Goal: Information Seeking & Learning: Learn about a topic

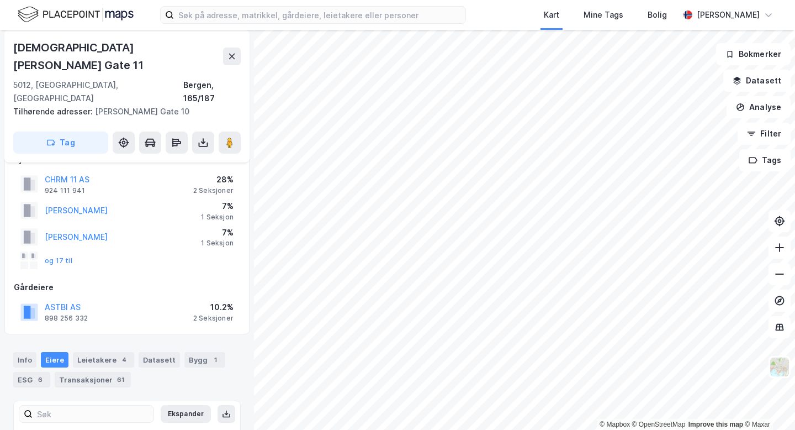
scroll to position [25, 0]
click at [119, 352] on div "4" at bounding box center [124, 357] width 11 height 11
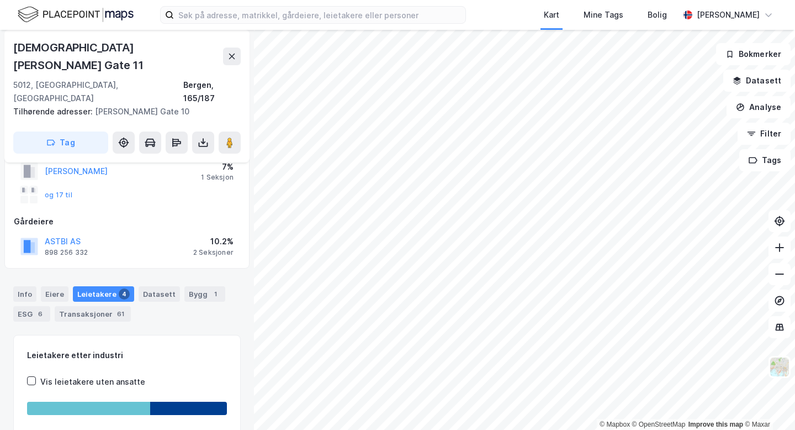
scroll to position [91, 0]
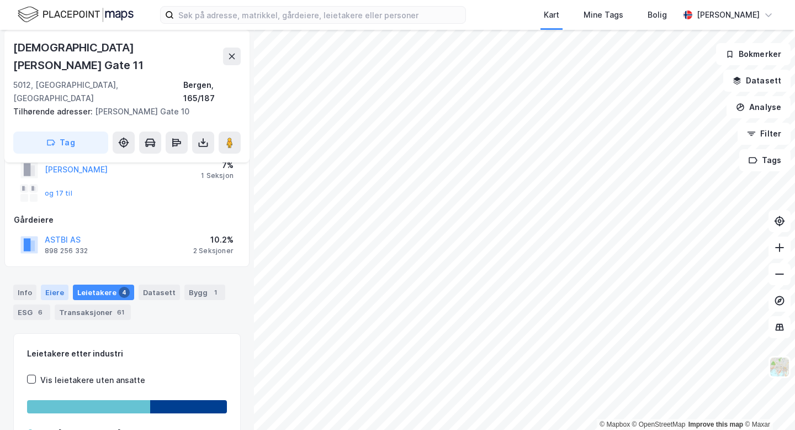
click at [44, 284] on div "Eiere" at bounding box center [55, 291] width 28 height 15
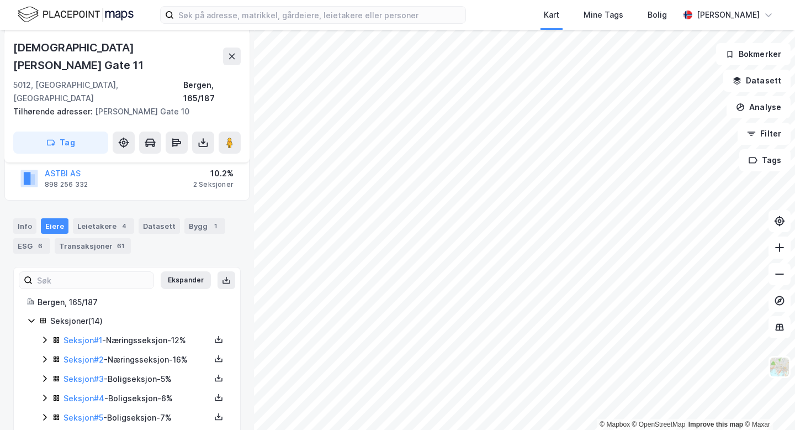
scroll to position [211, 0]
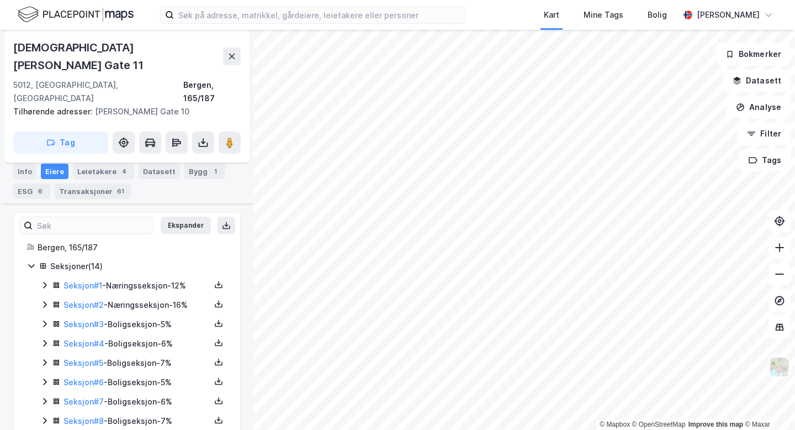
click at [46, 319] on icon at bounding box center [44, 323] width 9 height 9
click at [47, 339] on icon at bounding box center [44, 343] width 9 height 9
click at [47, 341] on icon at bounding box center [44, 343] width 6 height 4
click at [44, 319] on icon at bounding box center [44, 323] width 9 height 9
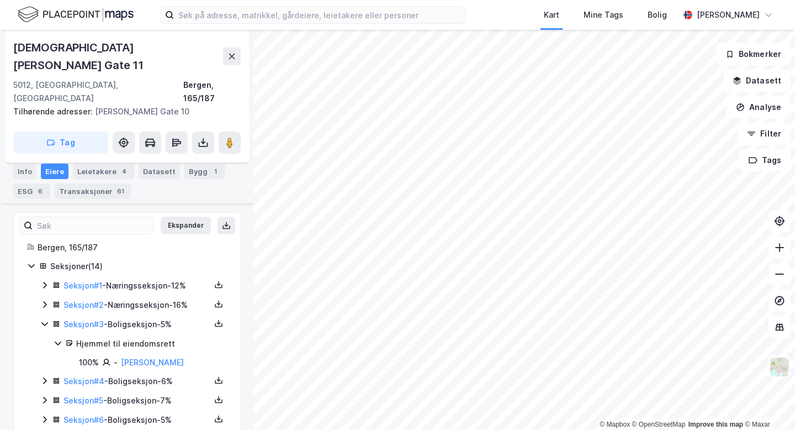
click at [44, 319] on icon at bounding box center [44, 323] width 9 height 9
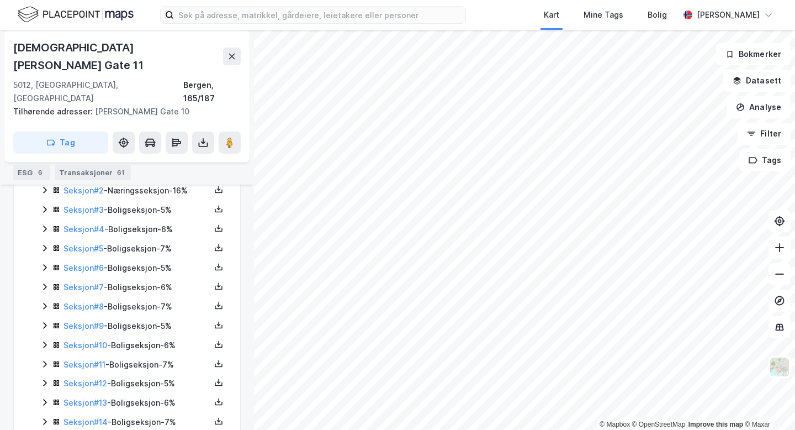
click at [44, 419] on icon at bounding box center [44, 422] width 3 height 7
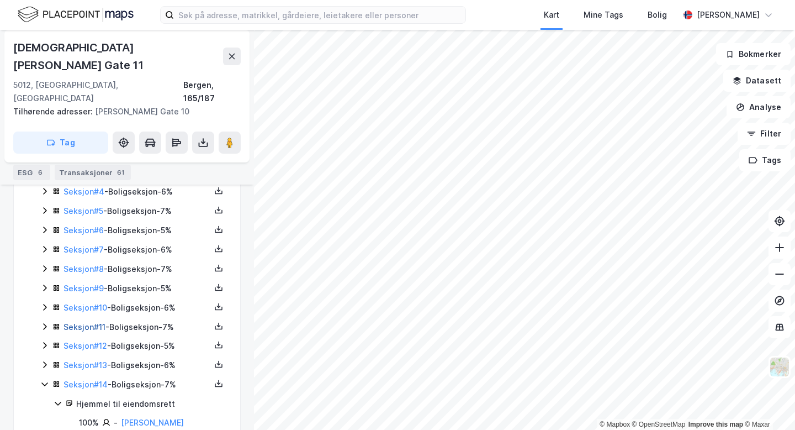
scroll to position [363, 0]
click at [44, 361] on icon at bounding box center [44, 365] width 9 height 9
click at [47, 341] on icon at bounding box center [44, 345] width 9 height 9
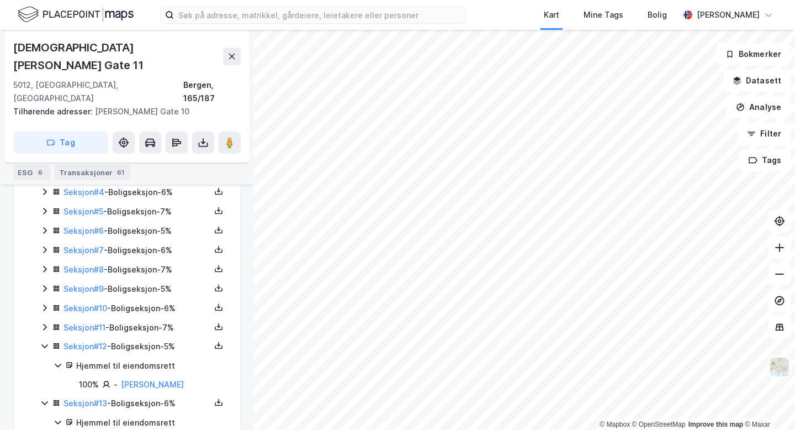
click at [45, 321] on div "Seksjon # 11 - Boligseksjon - 7%" at bounding box center [133, 328] width 187 height 14
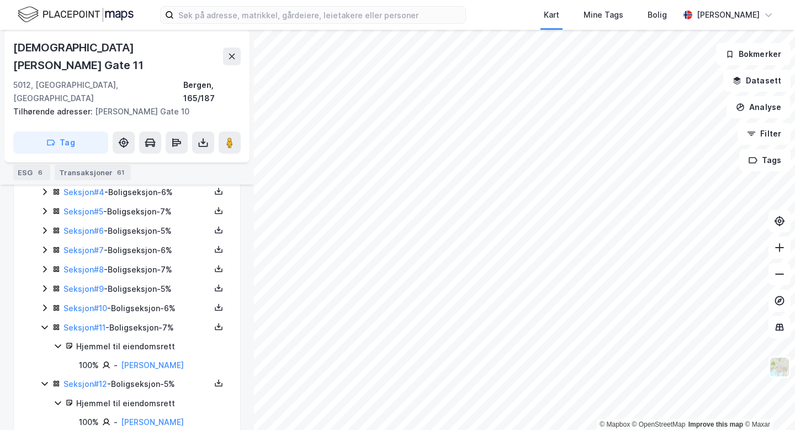
click at [45, 303] on icon at bounding box center [44, 307] width 9 height 9
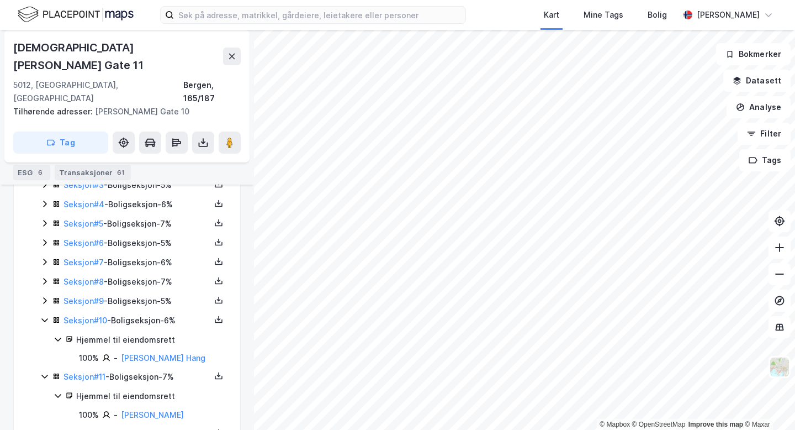
scroll to position [351, 0]
click at [44, 295] on icon at bounding box center [44, 299] width 9 height 9
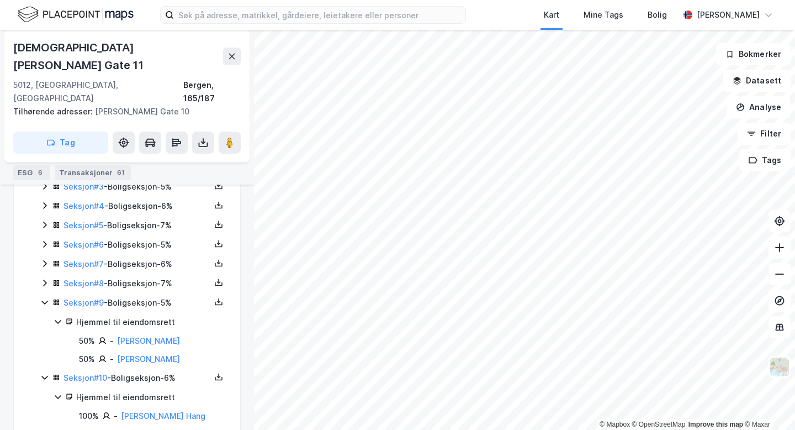
click at [44, 278] on icon at bounding box center [44, 282] width 9 height 9
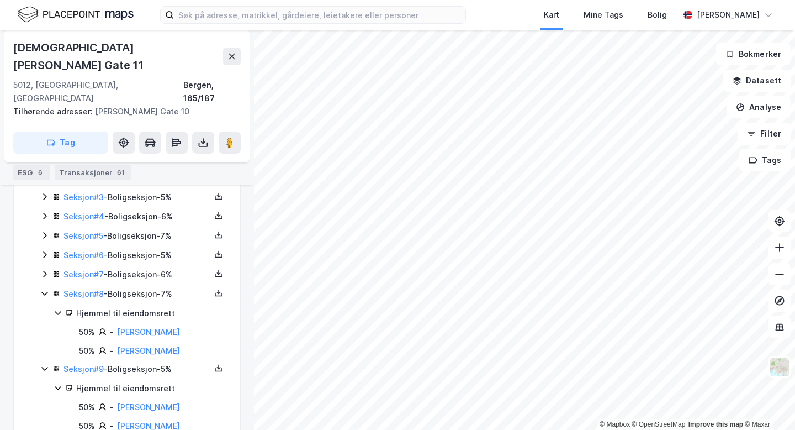
scroll to position [337, 0]
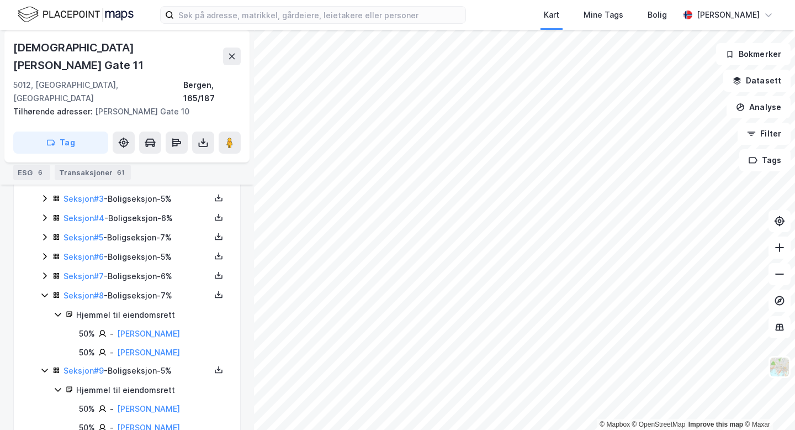
click at [43, 271] on icon at bounding box center [44, 275] width 9 height 9
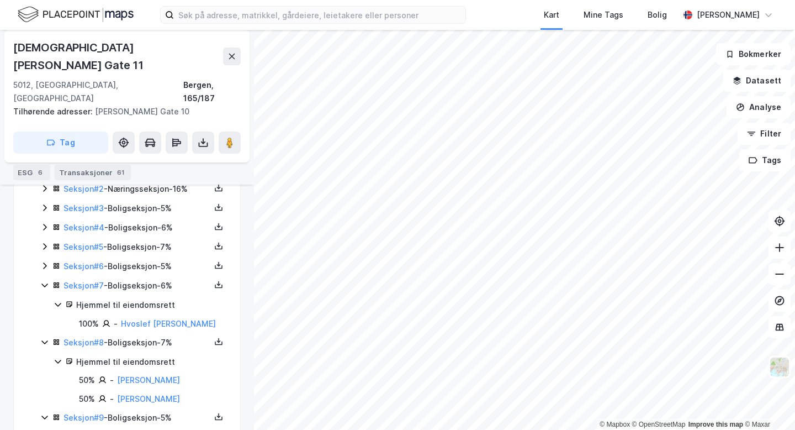
scroll to position [327, 0]
click at [43, 263] on icon at bounding box center [44, 266] width 3 height 7
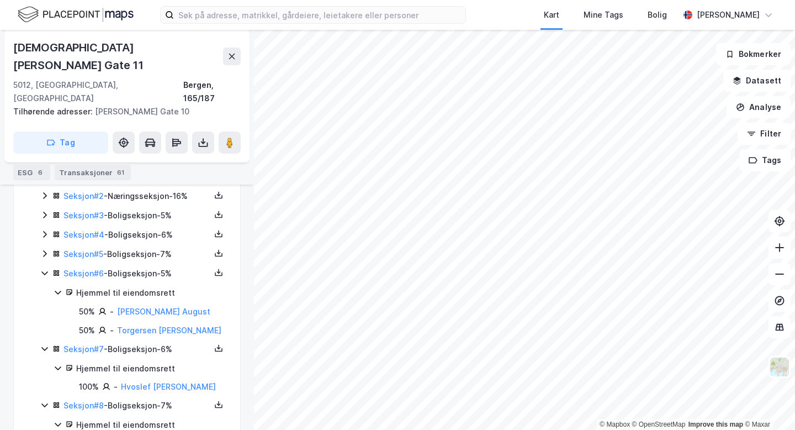
scroll to position [313, 0]
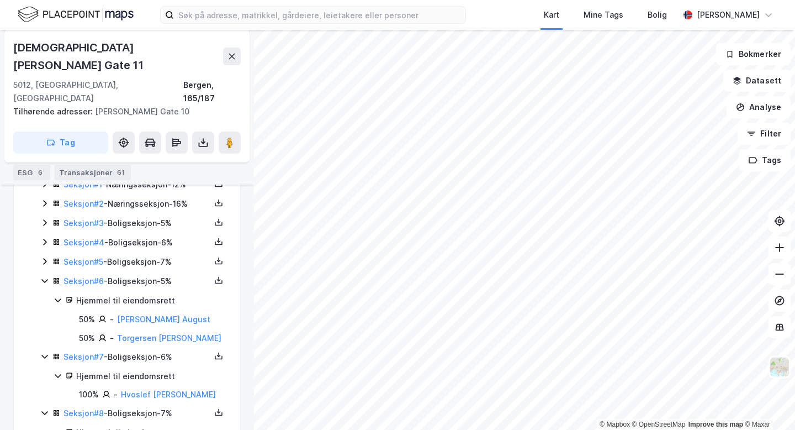
click at [44, 258] on icon at bounding box center [44, 261] width 3 height 7
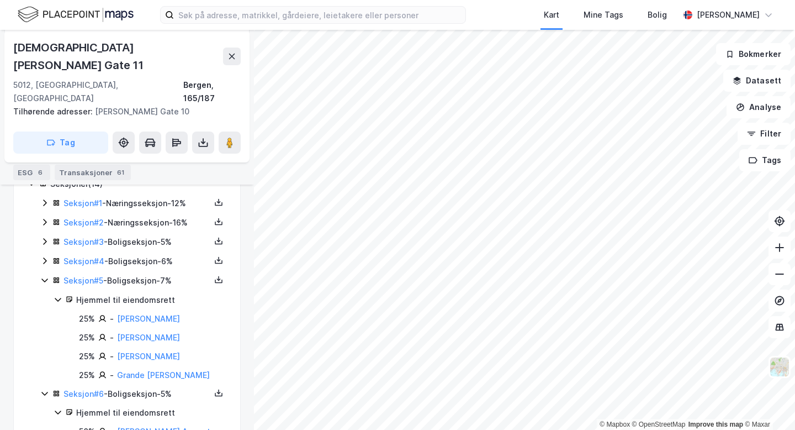
scroll to position [292, 0]
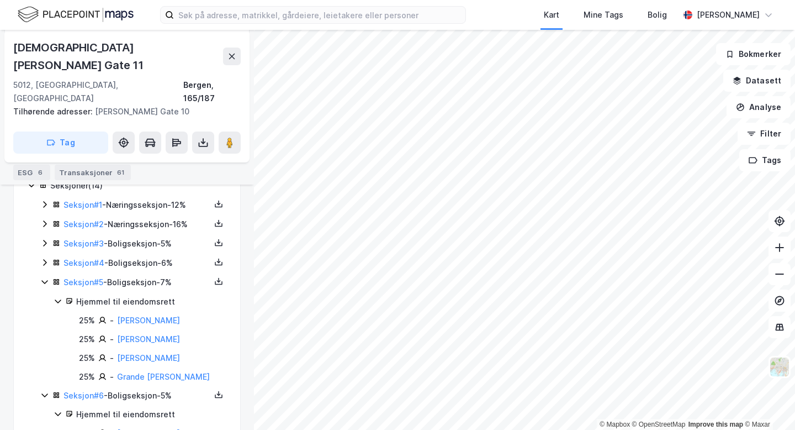
click at [45, 258] on icon at bounding box center [44, 262] width 9 height 9
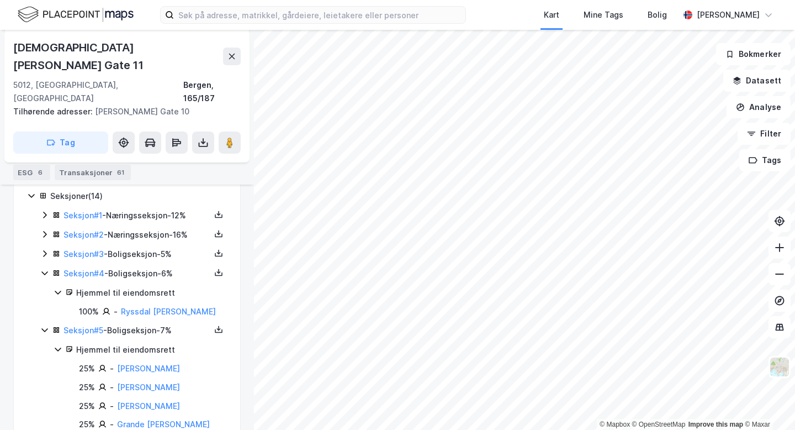
scroll to position [282, 0]
click at [47, 248] on icon at bounding box center [44, 252] width 9 height 9
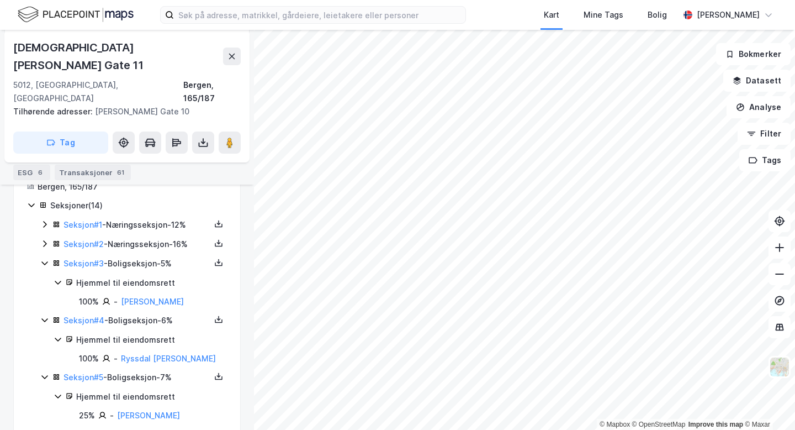
click at [45, 239] on icon at bounding box center [44, 243] width 9 height 9
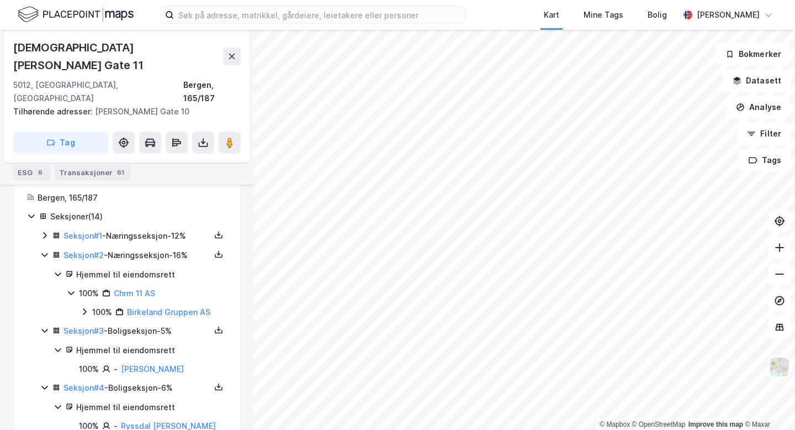
scroll to position [255, 0]
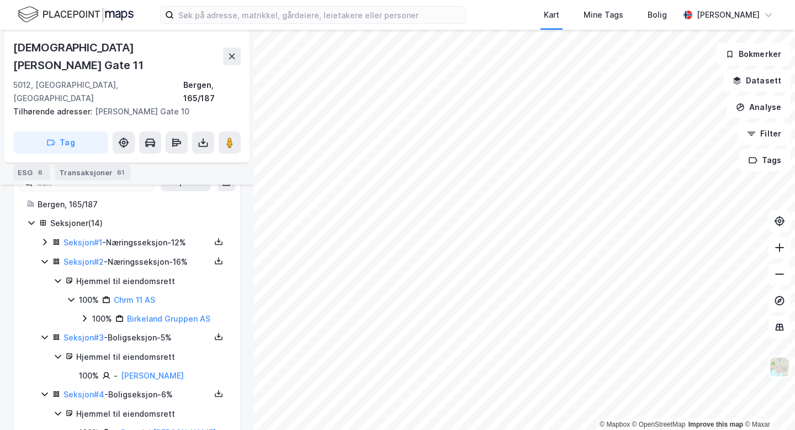
click at [44, 239] on icon at bounding box center [44, 242] width 3 height 7
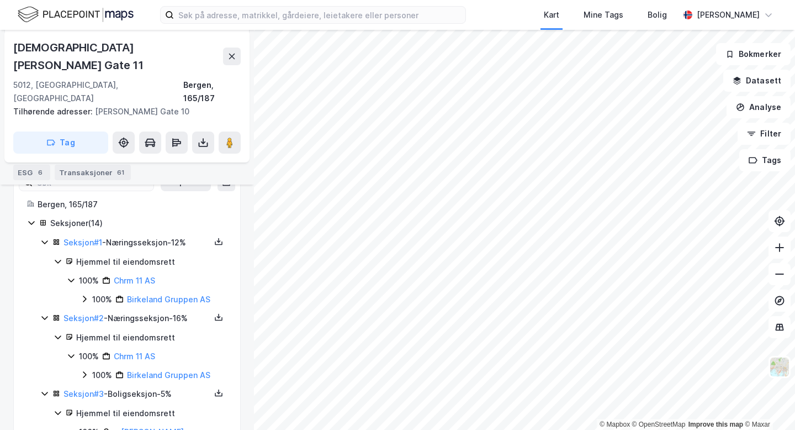
click at [112, 156] on div "Leietakere 4" at bounding box center [103, 152] width 61 height 15
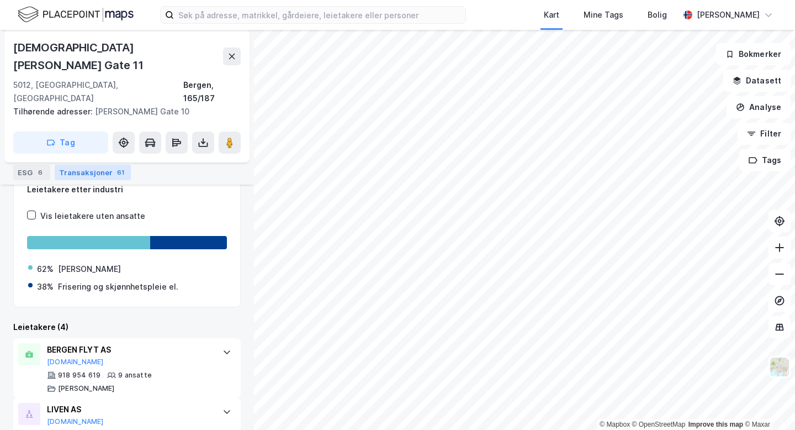
click at [84, 175] on div "Transaksjoner 61" at bounding box center [93, 172] width 76 height 15
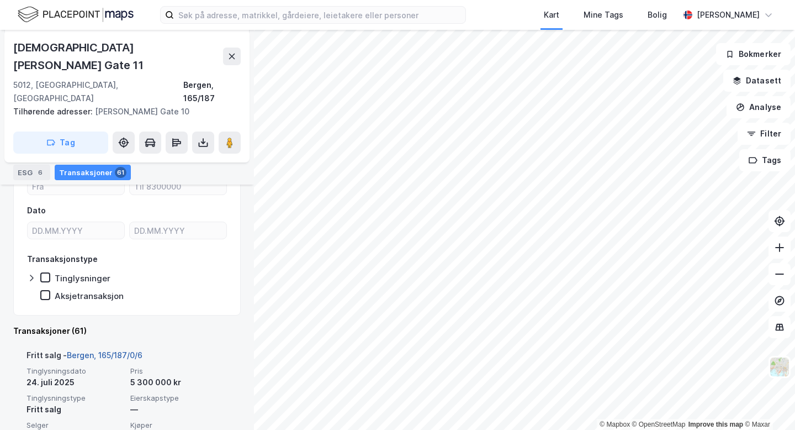
click at [124, 350] on link "Bergen, 165/187/0/6" at bounding box center [105, 354] width 76 height 9
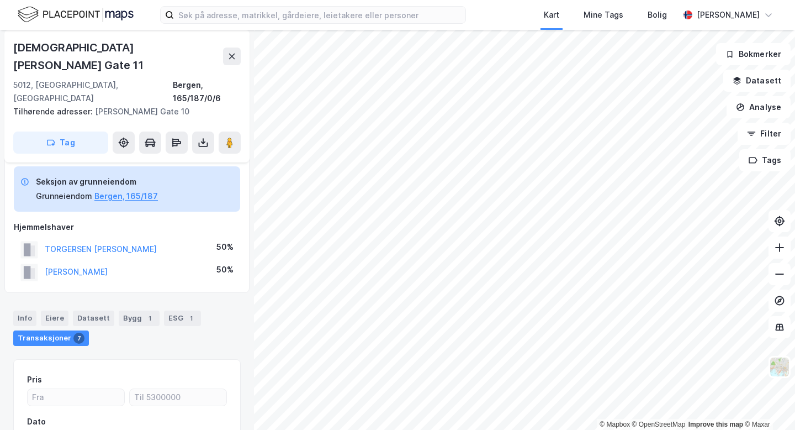
scroll to position [47, 0]
click at [234, 52] on icon at bounding box center [232, 56] width 9 height 9
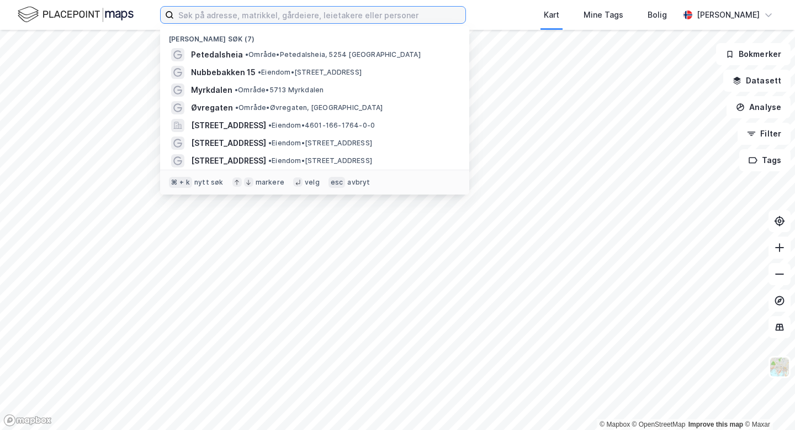
click at [226, 7] on input at bounding box center [320, 15] width 292 height 17
type input "x"
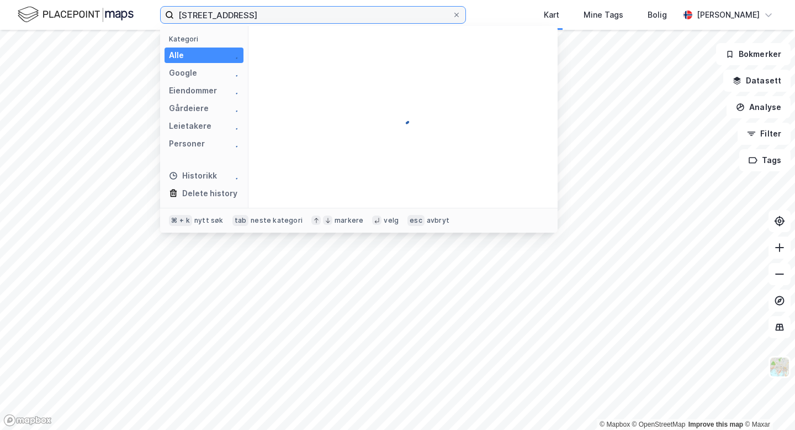
type input "[STREET_ADDRESS]"
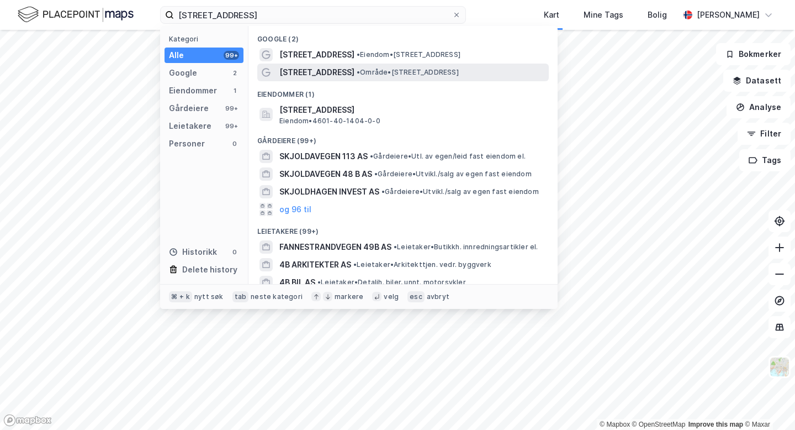
click at [294, 70] on span "[STREET_ADDRESS]" at bounding box center [316, 72] width 75 height 13
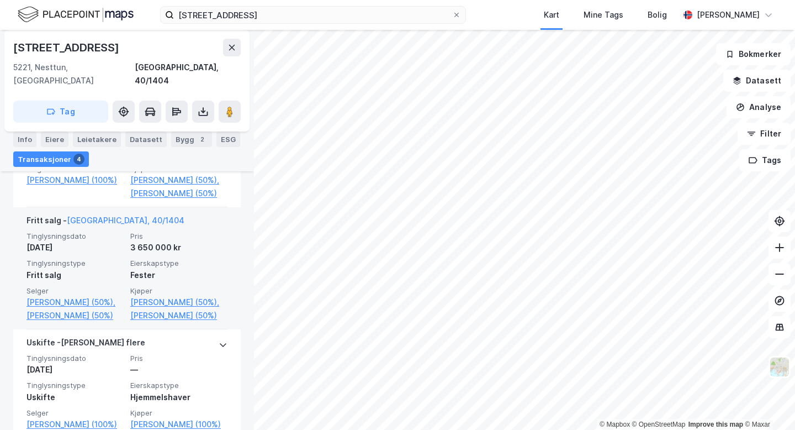
scroll to position [468, 0]
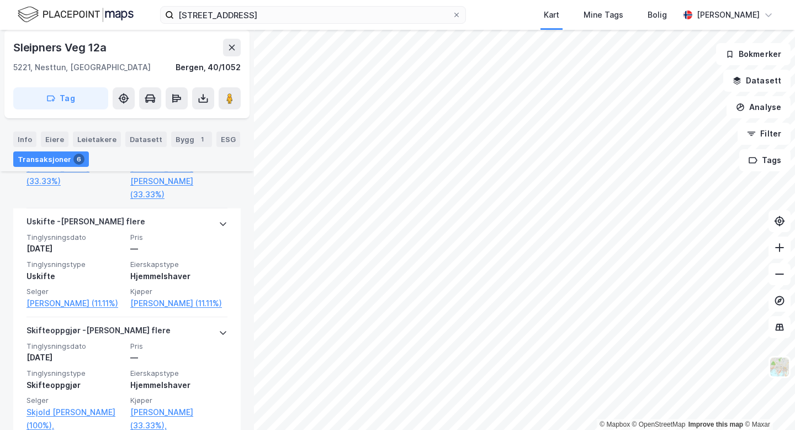
scroll to position [636, 0]
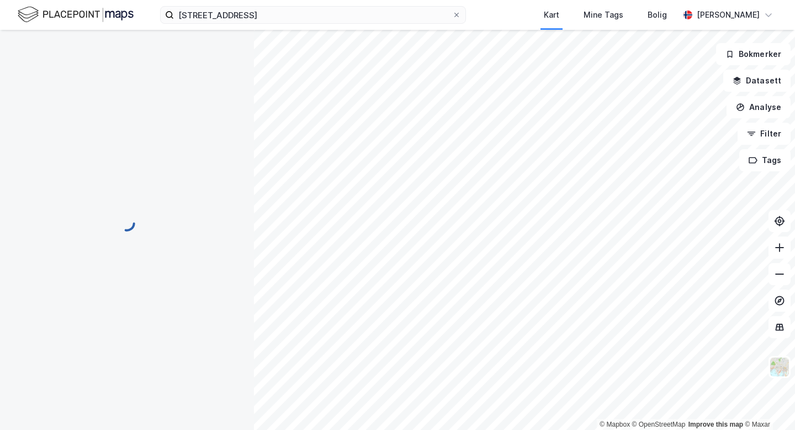
scroll to position [30, 0]
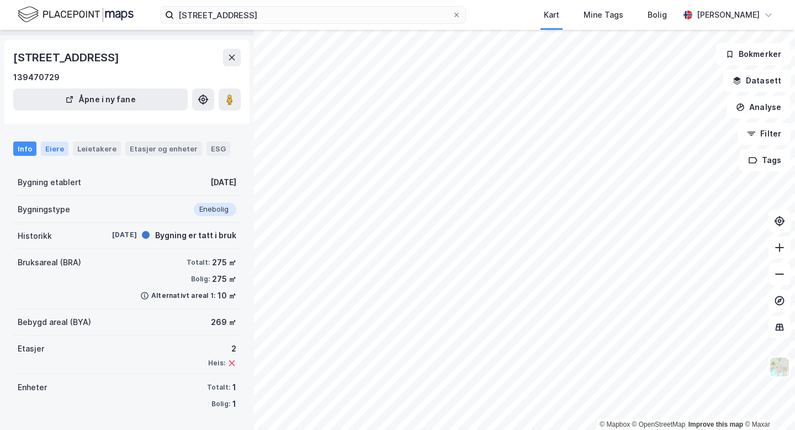
click at [51, 147] on div "Eiere" at bounding box center [55, 148] width 28 height 14
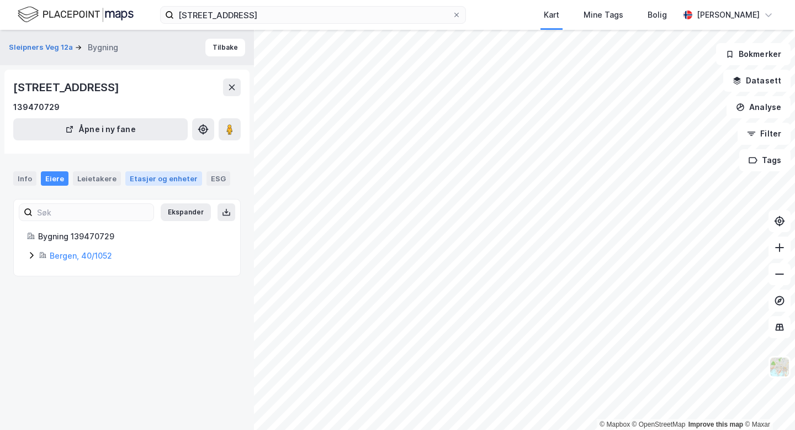
click at [131, 181] on div "Etasjer og enheter" at bounding box center [164, 178] width 68 height 10
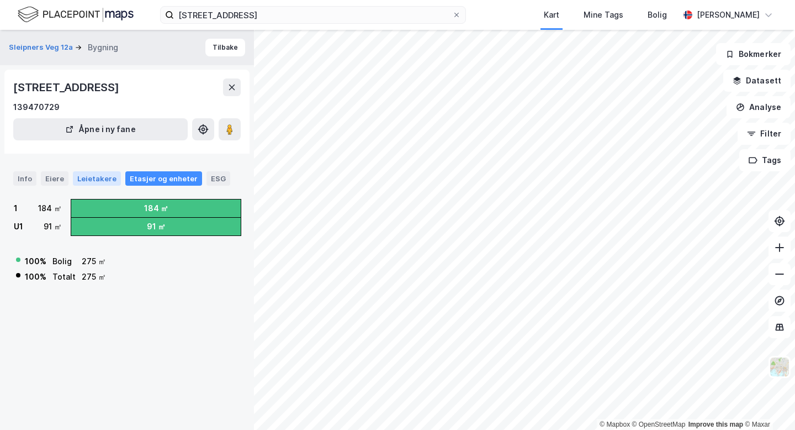
click at [102, 180] on div "Leietakere" at bounding box center [97, 178] width 48 height 14
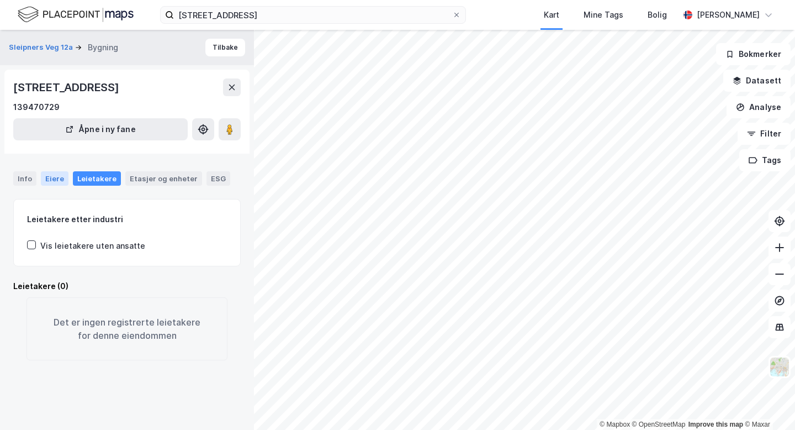
click at [56, 177] on div "Eiere" at bounding box center [55, 178] width 28 height 14
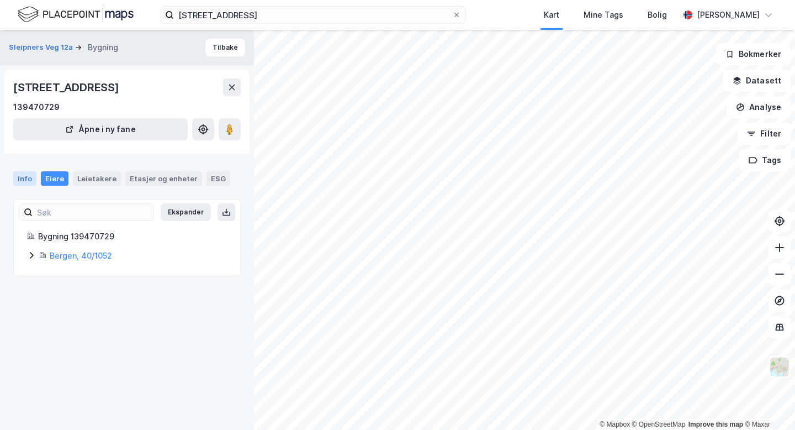
click at [26, 178] on div "Info" at bounding box center [24, 178] width 23 height 14
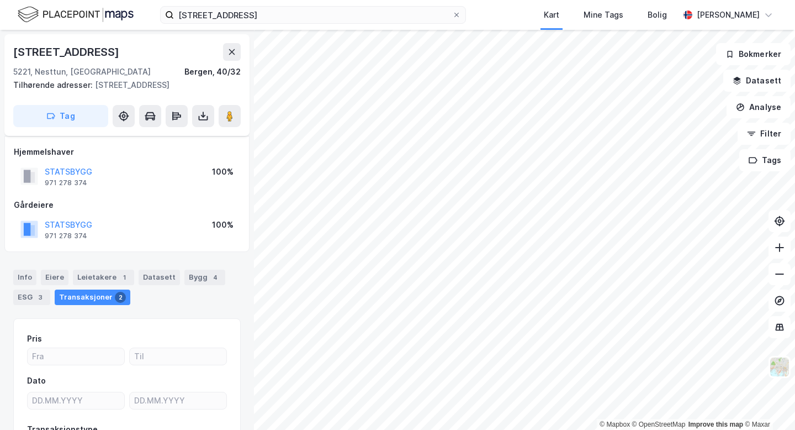
scroll to position [15, 0]
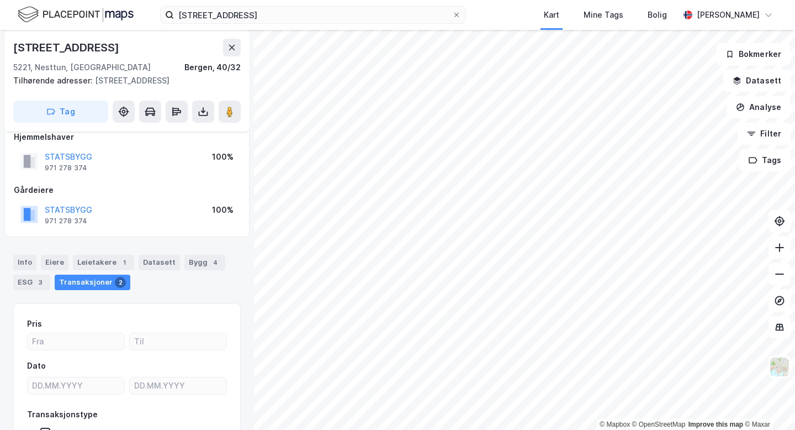
click at [118, 282] on div "2" at bounding box center [120, 282] width 11 height 11
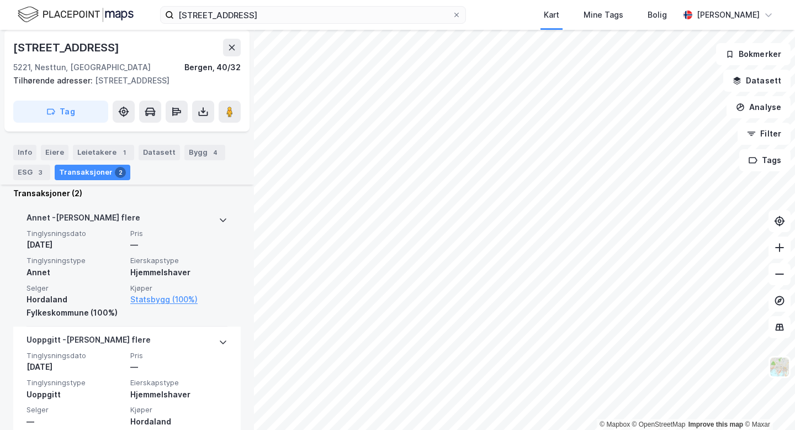
scroll to position [300, 0]
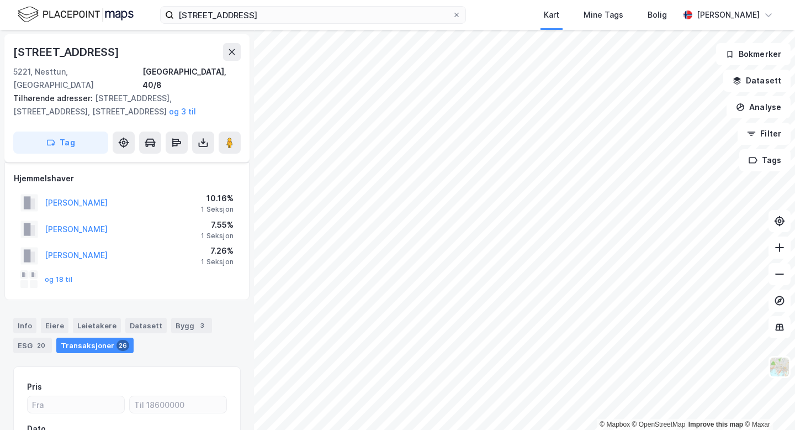
scroll to position [130, 0]
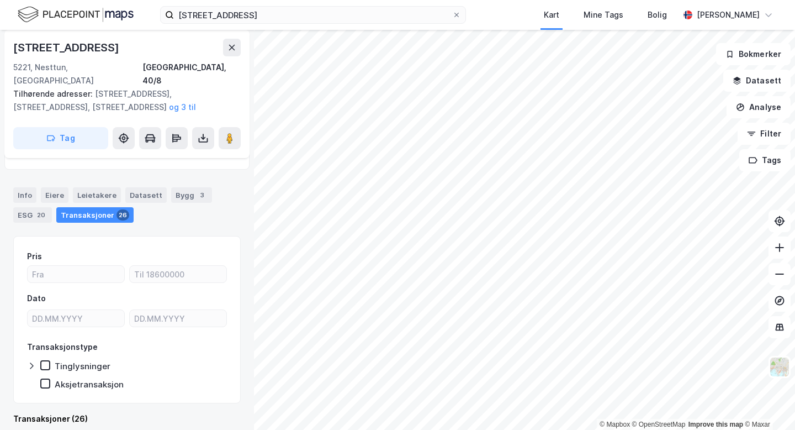
click at [97, 207] on div "Transaksjoner 26" at bounding box center [94, 214] width 77 height 15
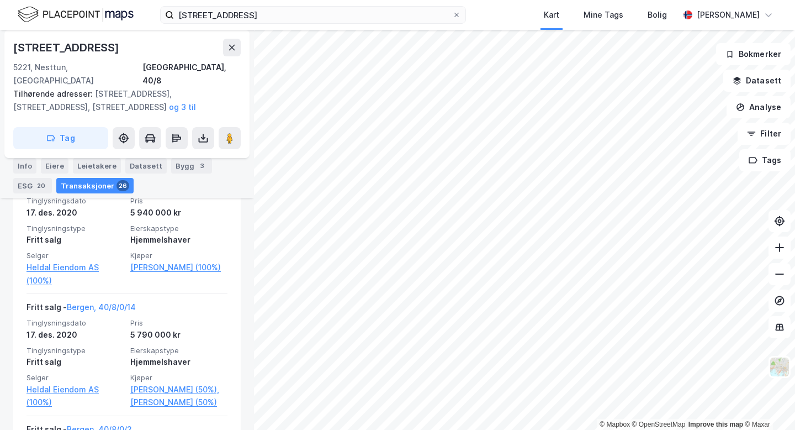
scroll to position [2559, 0]
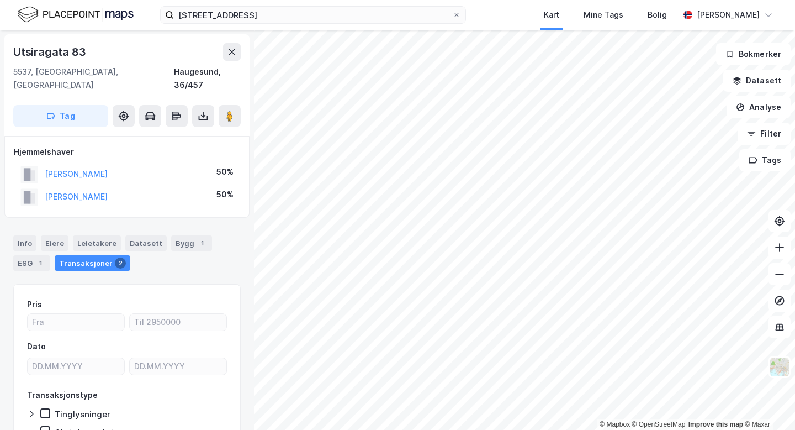
scroll to position [1, 0]
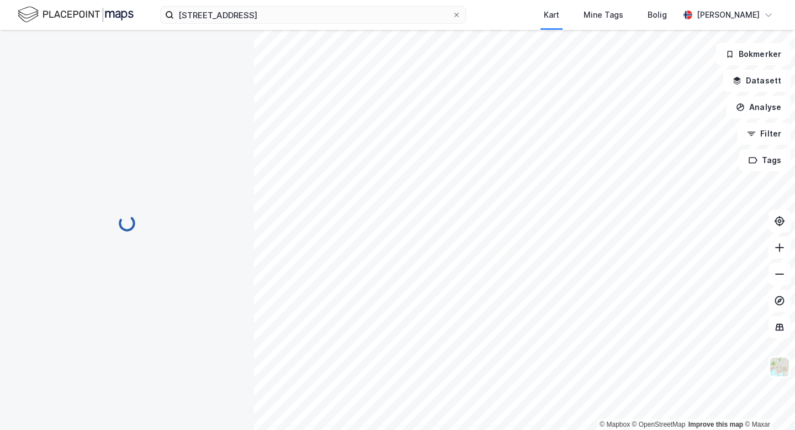
scroll to position [1, 0]
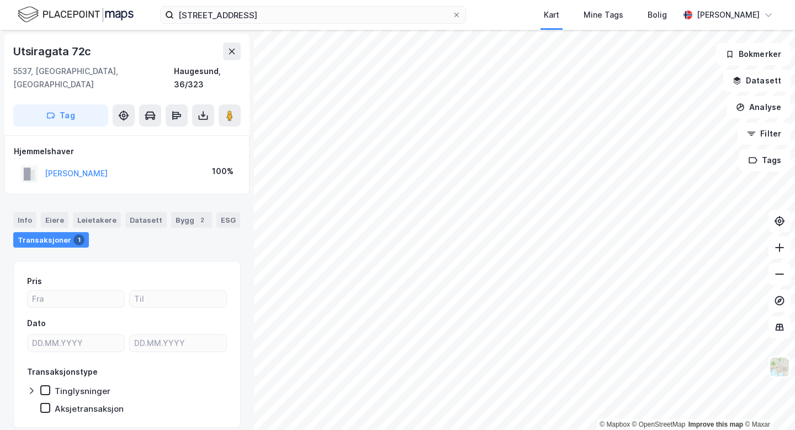
scroll to position [1, 0]
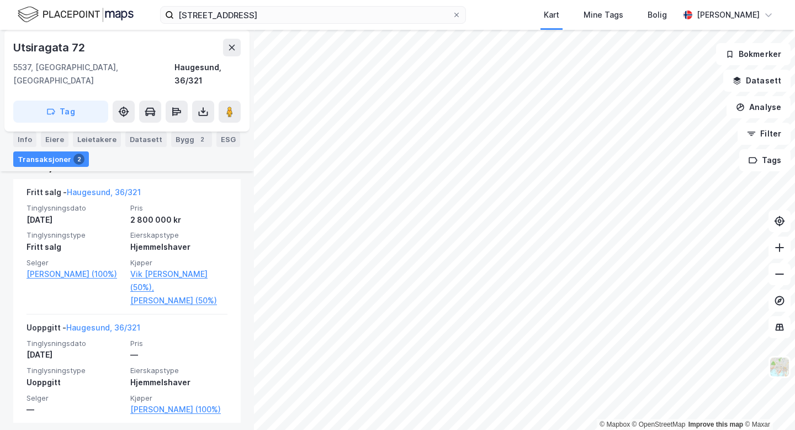
scroll to position [318, 0]
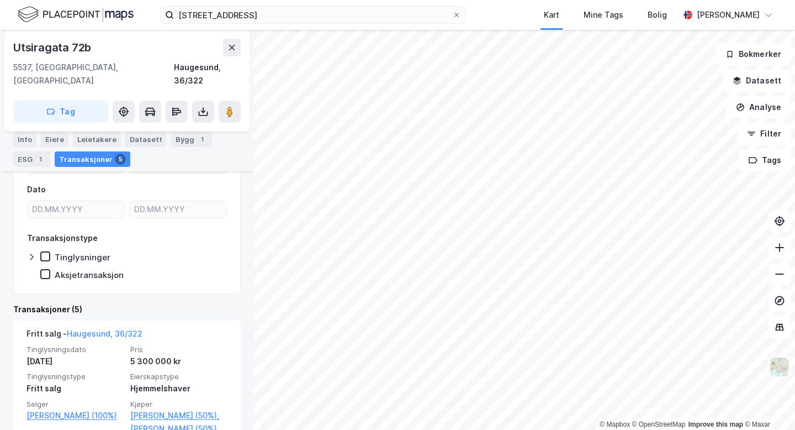
scroll to position [163, 0]
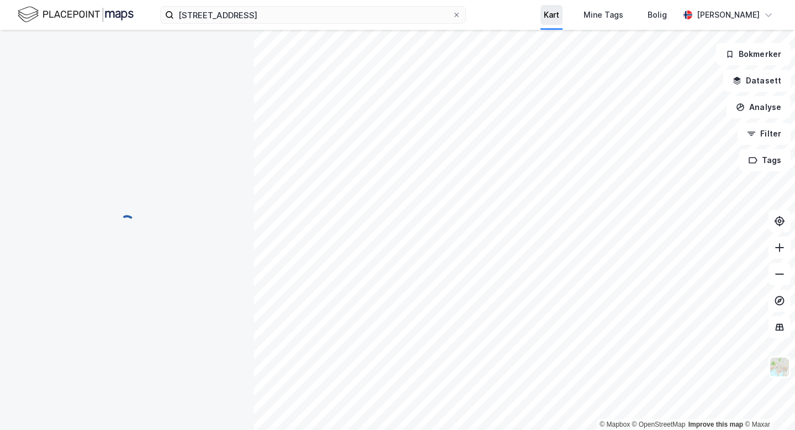
scroll to position [47, 0]
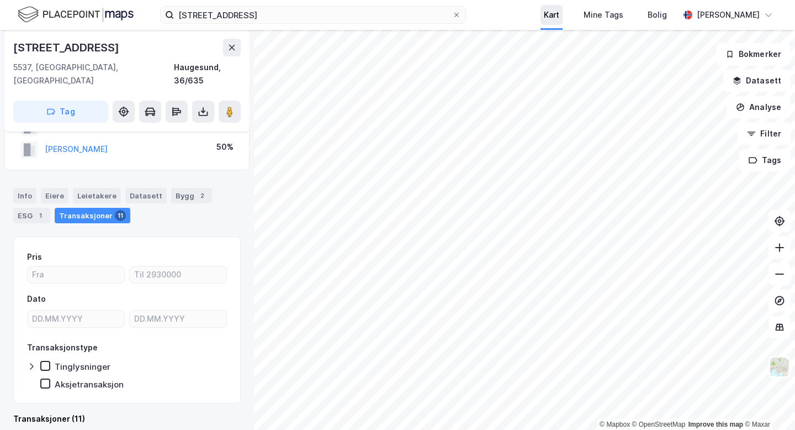
scroll to position [25, 0]
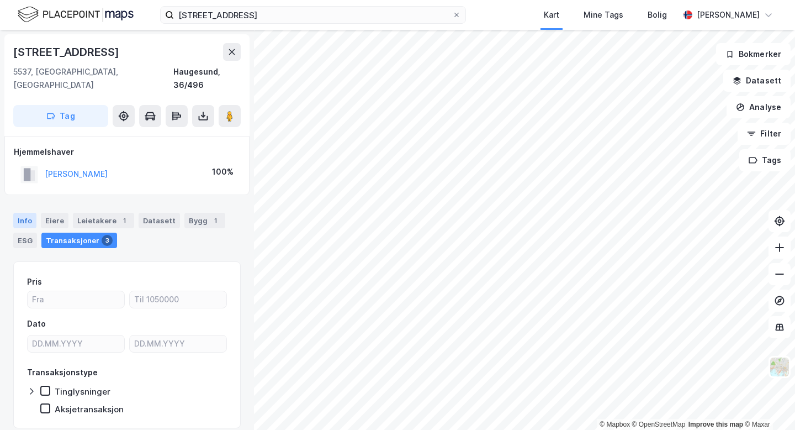
click at [27, 213] on div "Info" at bounding box center [24, 220] width 23 height 15
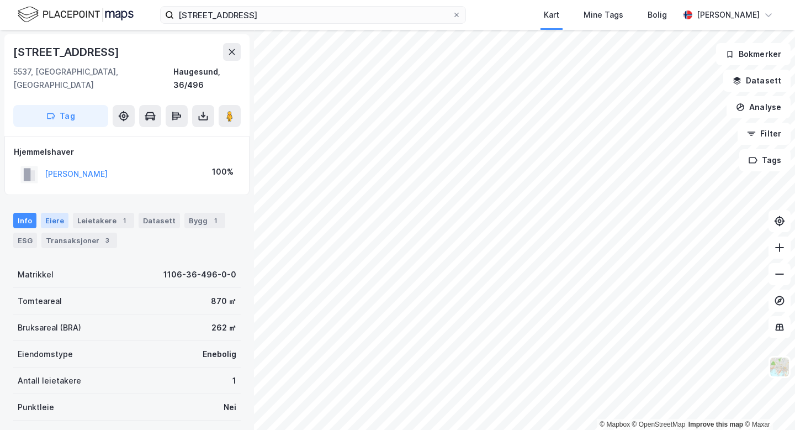
click at [58, 213] on div "Eiere" at bounding box center [55, 220] width 28 height 15
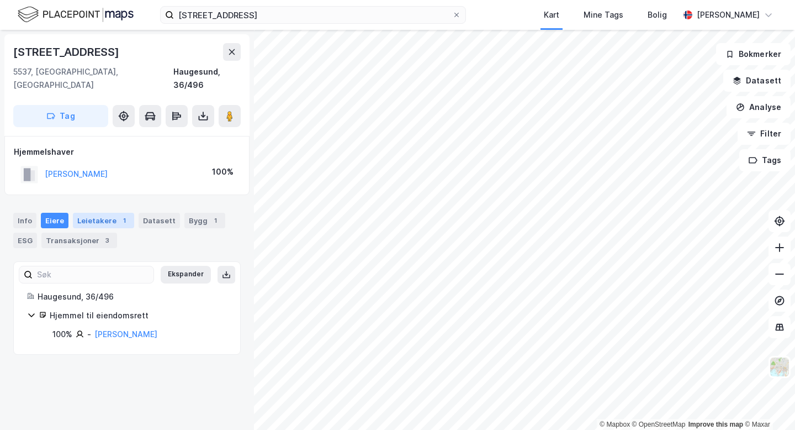
click at [94, 213] on div "Leietakere 1" at bounding box center [103, 220] width 61 height 15
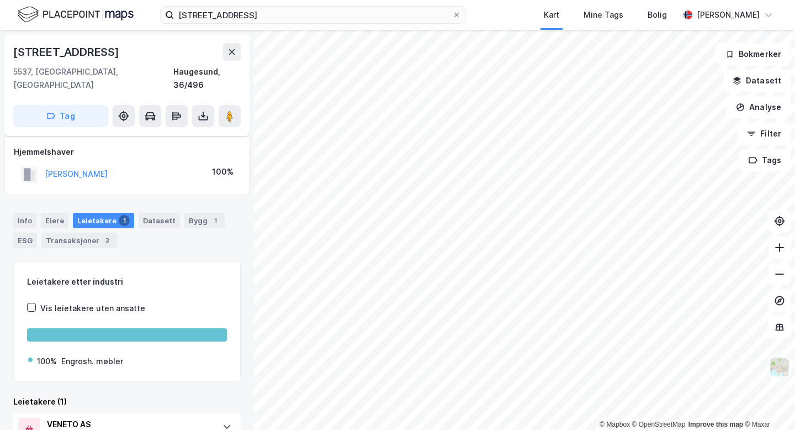
scroll to position [42, 0]
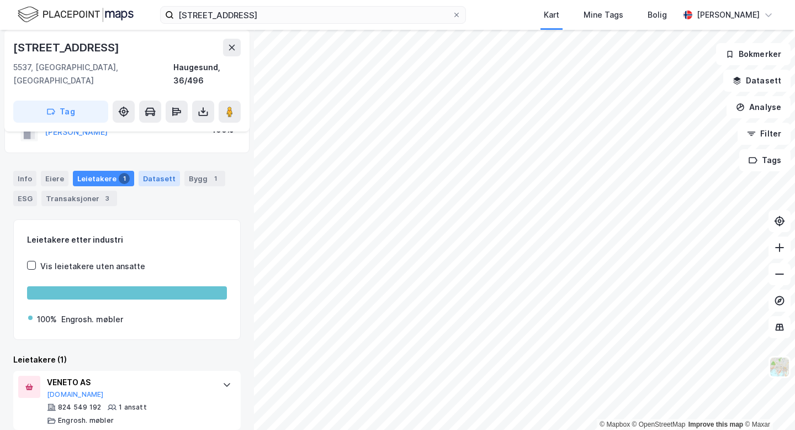
click at [167, 171] on div "Datasett" at bounding box center [159, 178] width 41 height 15
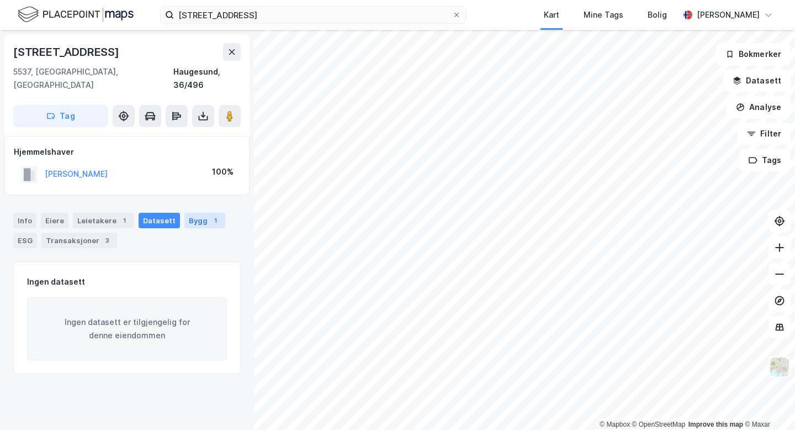
click at [190, 213] on div "Bygg 1" at bounding box center [204, 220] width 41 height 15
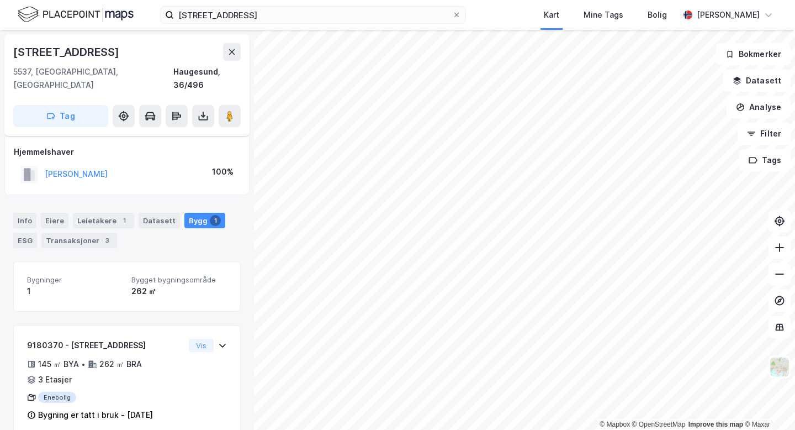
scroll to position [6, 0]
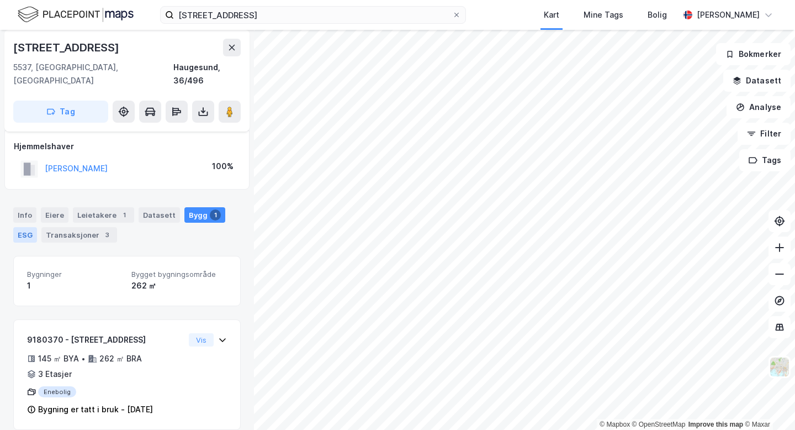
click at [26, 227] on div "ESG" at bounding box center [25, 234] width 24 height 15
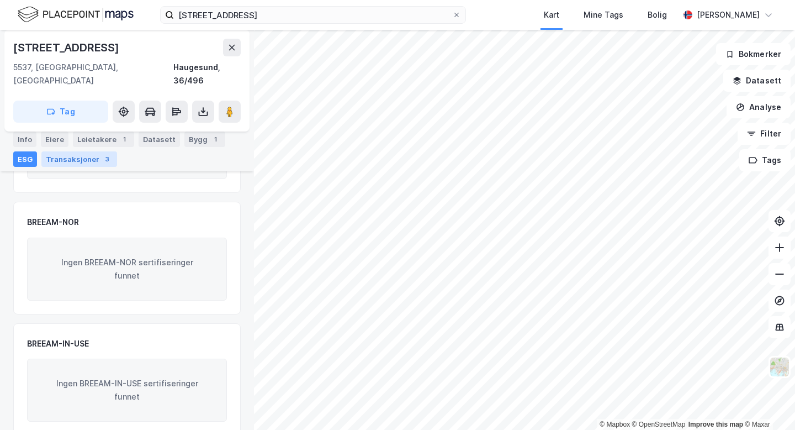
click at [72, 162] on div "Transaksjoner 3" at bounding box center [79, 158] width 76 height 15
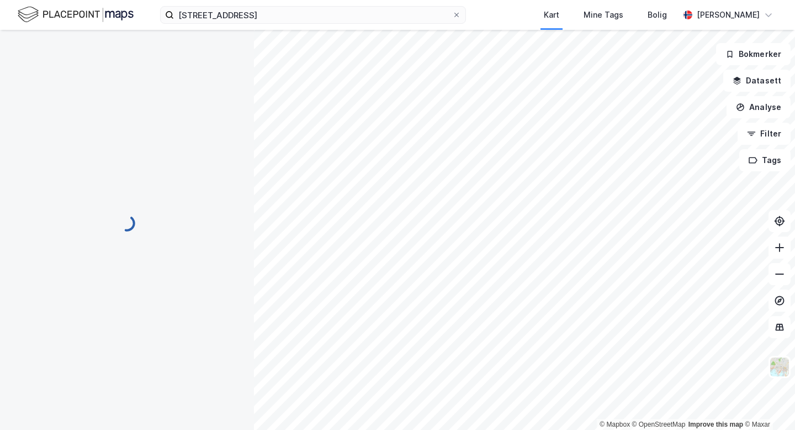
scroll to position [9, 0]
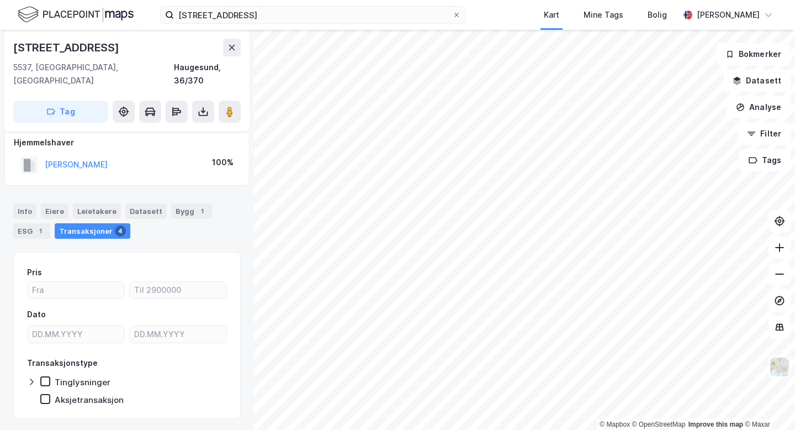
scroll to position [9, 0]
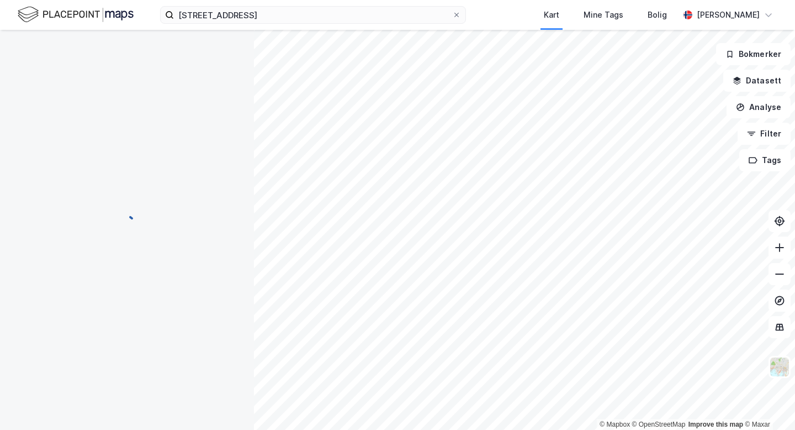
scroll to position [9, 0]
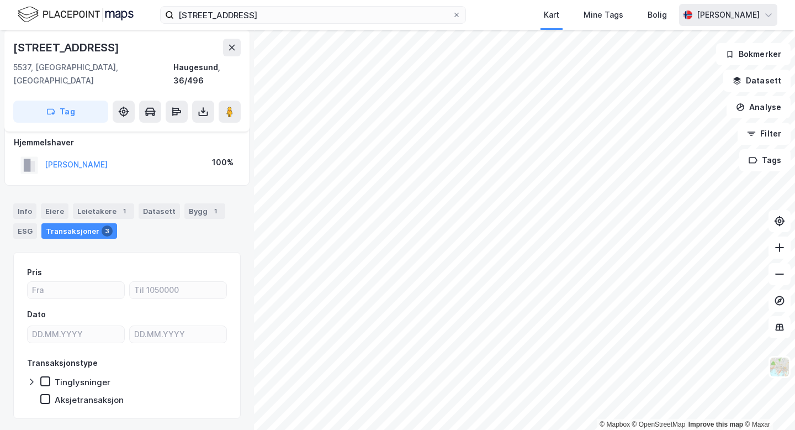
click at [716, 20] on div "[PERSON_NAME]" at bounding box center [728, 14] width 63 height 13
click at [232, 51] on icon at bounding box center [232, 47] width 9 height 9
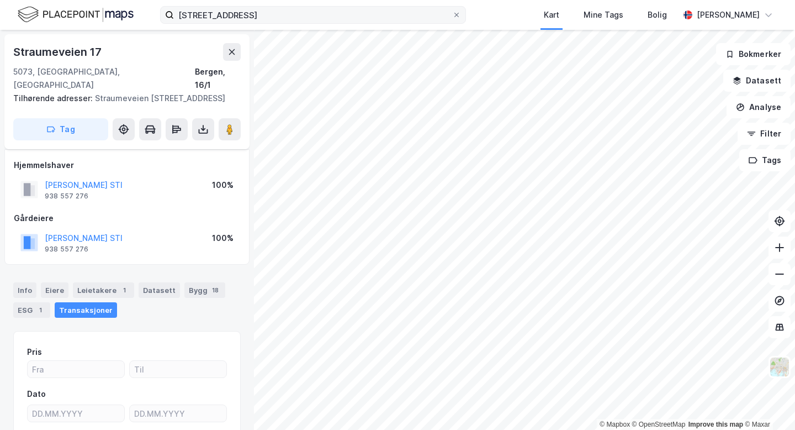
scroll to position [9, 0]
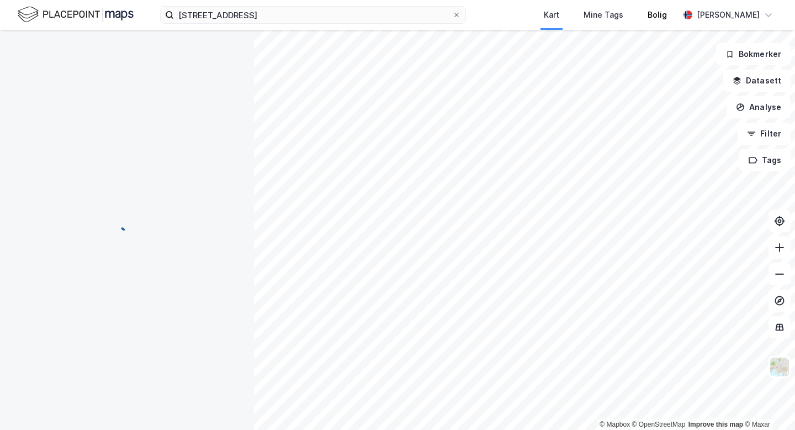
scroll to position [9, 0]
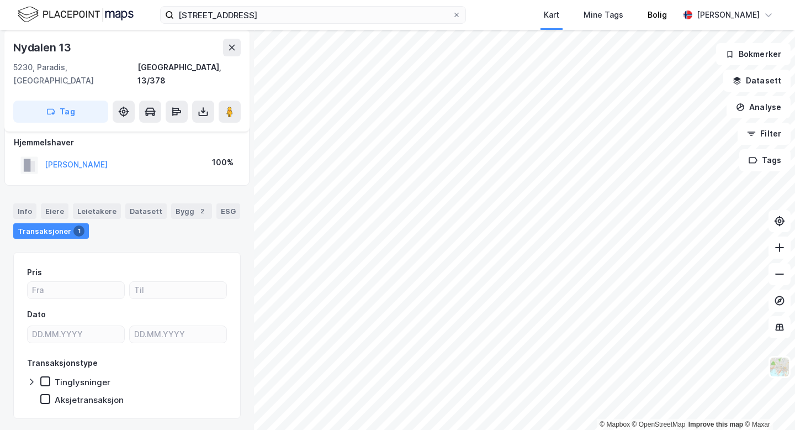
scroll to position [9, 0]
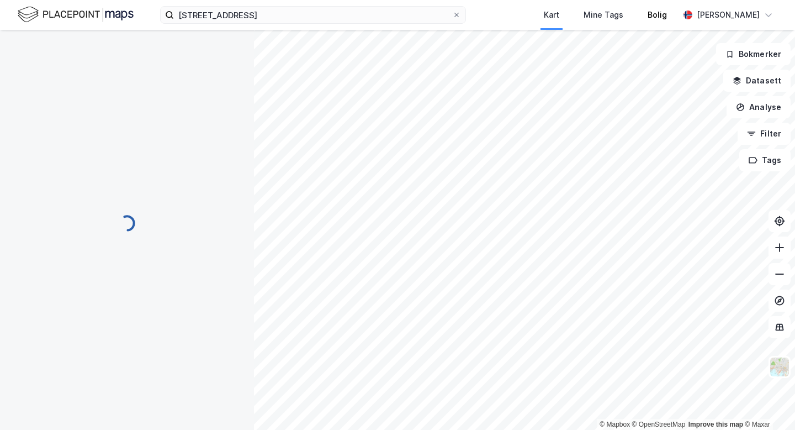
scroll to position [9, 0]
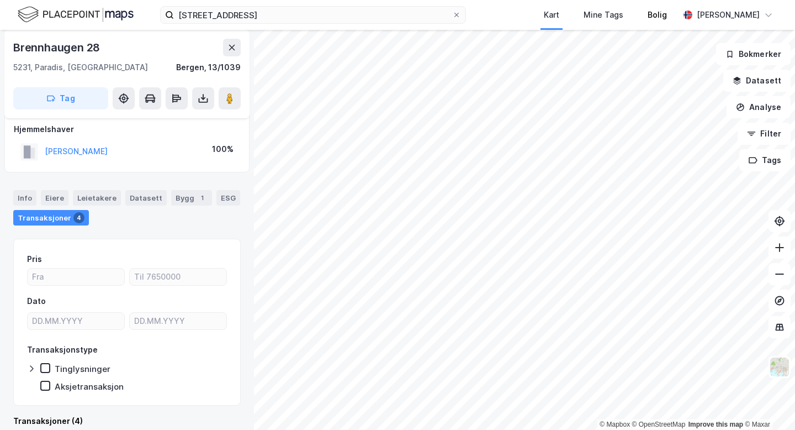
scroll to position [9, 0]
